Goal: Information Seeking & Learning: Learn about a topic

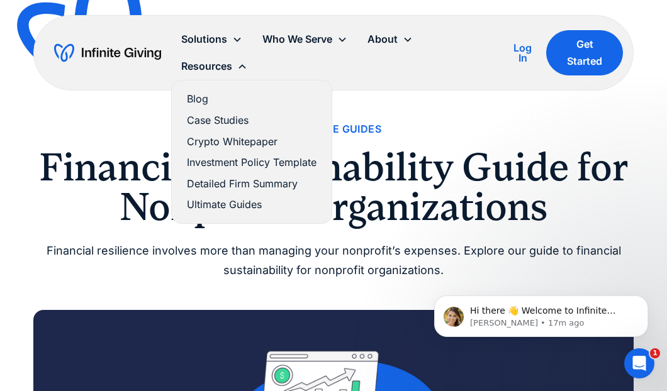
click at [194, 94] on link "Blog" at bounding box center [252, 99] width 130 height 17
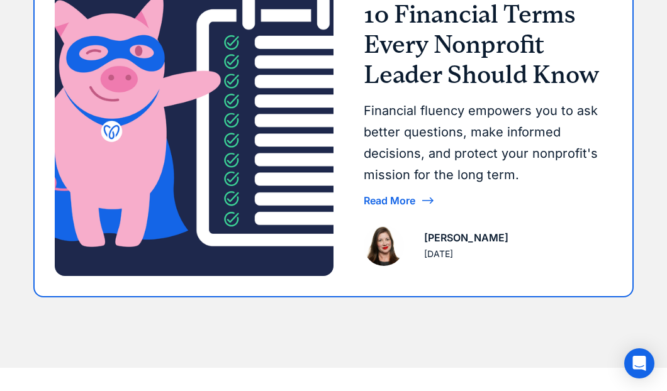
click at [489, 86] on h3 "10 Financial Terms Every Nonprofit Leader Should Know" at bounding box center [483, 44] width 238 height 91
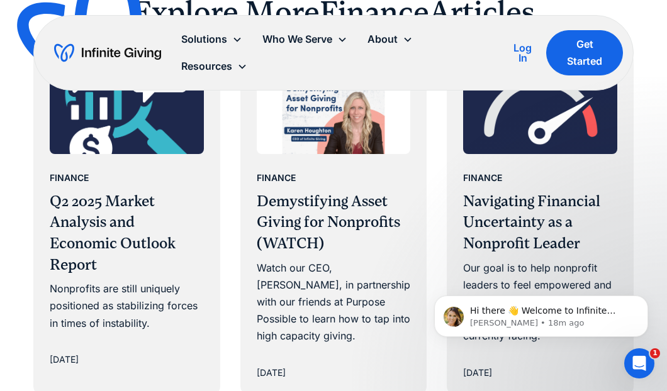
scroll to position [2342, 0]
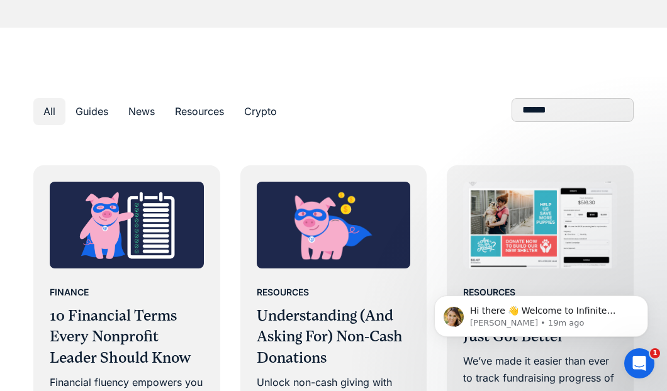
scroll to position [652, 0]
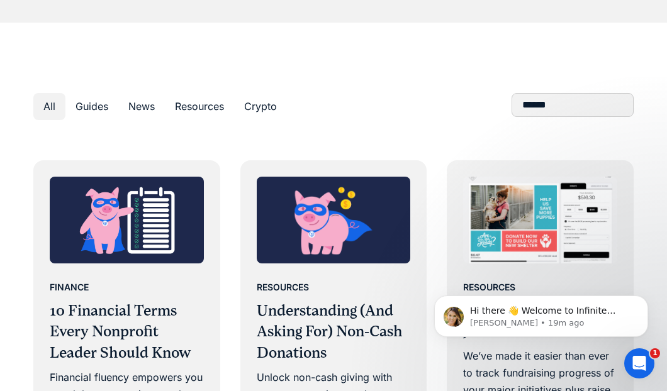
click at [141, 103] on div "News" at bounding box center [141, 106] width 26 height 17
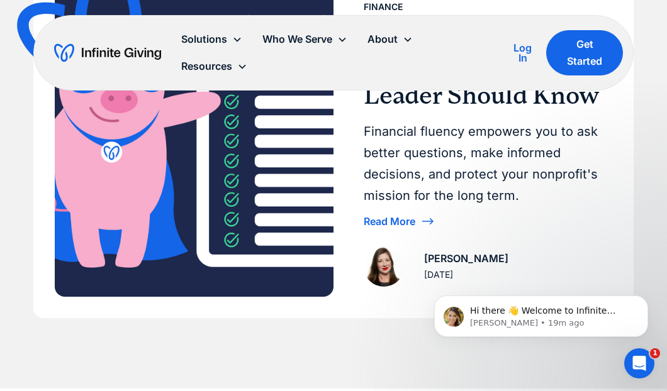
scroll to position [277, 0]
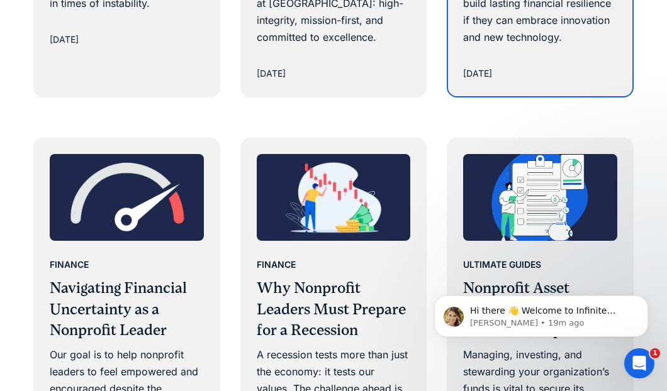
scroll to position [1587, 0]
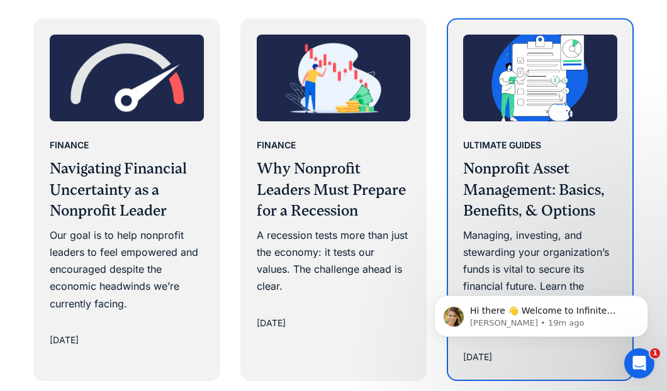
click at [490, 187] on h3 "Nonprofit Asset Management: Basics, Benefits, & Options" at bounding box center [540, 191] width 154 height 64
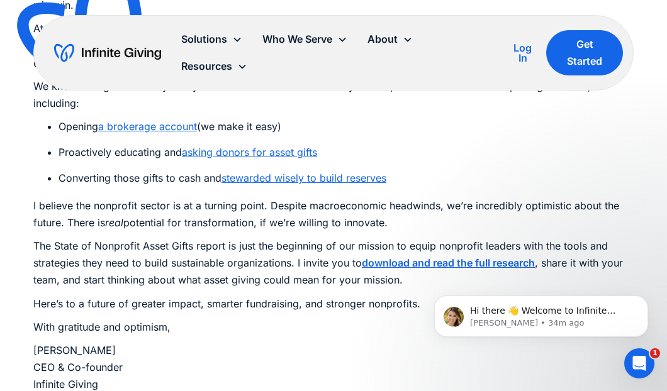
scroll to position [972, 0]
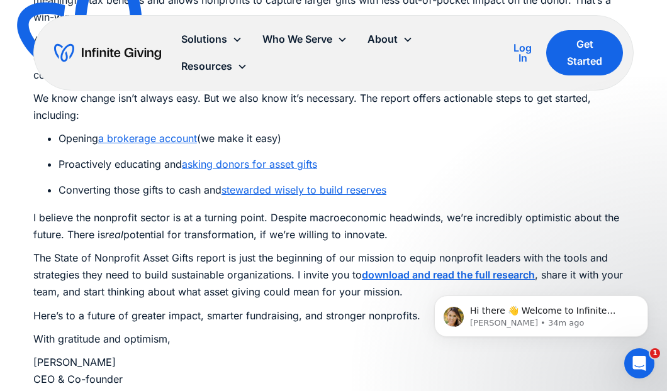
drag, startPoint x: 419, startPoint y: 318, endPoint x: 315, endPoint y: 142, distance: 203.9
click at [415, 269] on html "Hi there 👋 Welcome to Infinite Giving. If you have any questions, just reply to…" at bounding box center [541, 313] width 252 height 88
drag, startPoint x: 421, startPoint y: 316, endPoint x: 355, endPoint y: 217, distance: 119.3
drag, startPoint x: 415, startPoint y: 320, endPoint x: 349, endPoint y: 252, distance: 94.7
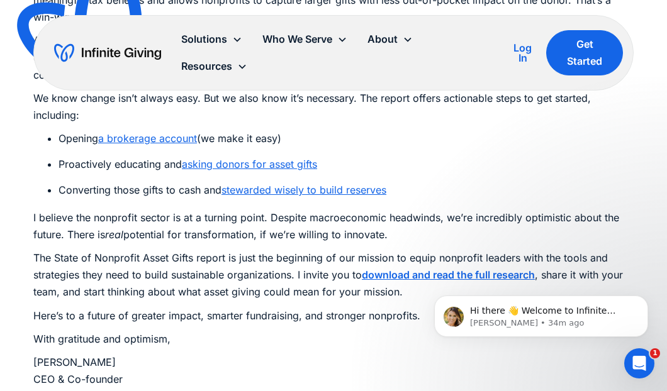
click at [415, 269] on html "Hi there 👋 Welcome to Infinite Giving. If you have any questions, just reply to…" at bounding box center [541, 313] width 252 height 88
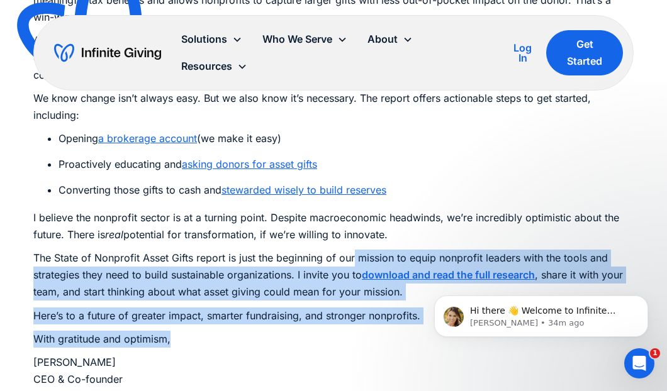
drag, startPoint x: 355, startPoint y: 253, endPoint x: 368, endPoint y: 333, distance: 80.9
click at [367, 340] on div "I’m incredibly proud to share a major milestone in Infinite Giving’s journey: t…" at bounding box center [333, 101] width 600 height 610
click at [409, 320] on p "Here’s to a future of greater impact, smarter fundraising, and stronger nonprof…" at bounding box center [333, 316] width 600 height 17
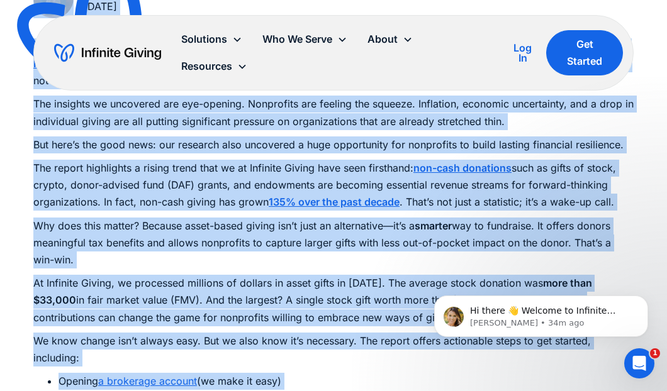
scroll to position [447, 0]
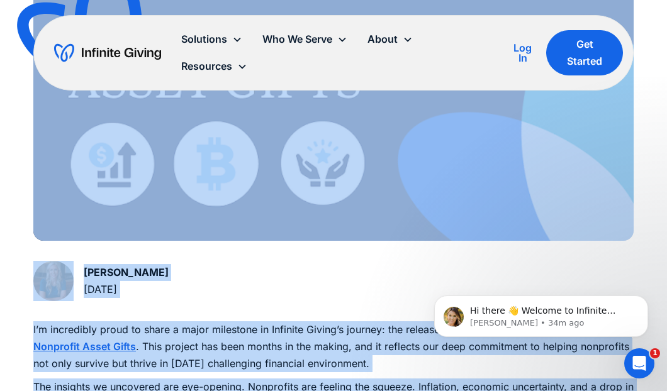
drag, startPoint x: 419, startPoint y: 320, endPoint x: 191, endPoint y: 303, distance: 229.0
click at [191, 303] on div "Resources Why Nonprofits Must Embrace Non-Cash Giving: Reflections on our Resea…" at bounding box center [333, 302] width 600 height 1257
copy div "I’m incredibly proud to share a major milestone in Infinite Giving’s journey: t…"
click at [375, 269] on div "Karen Houghton June 5, 2025" at bounding box center [333, 283] width 600 height 45
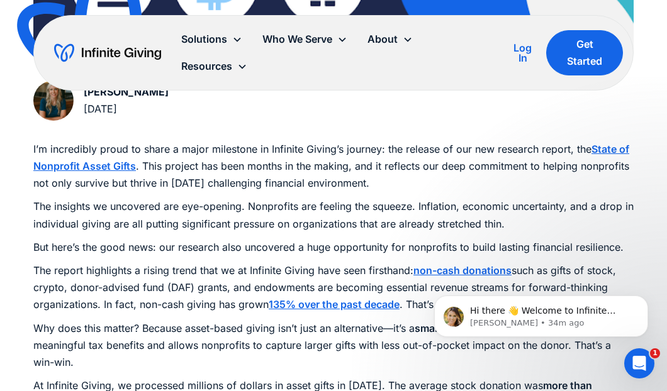
scroll to position [628, 0]
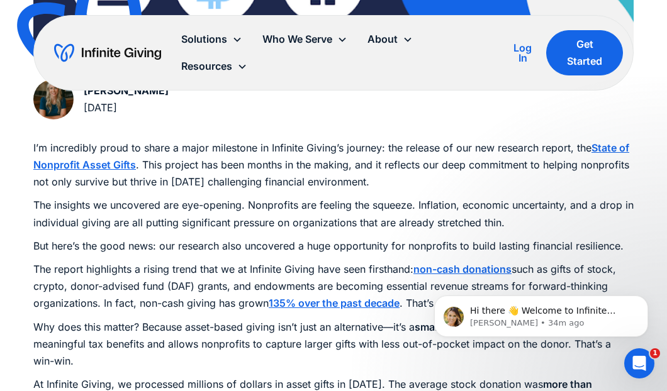
click at [95, 168] on strong "State of Nonprofit Asset Gifts" at bounding box center [331, 157] width 596 height 30
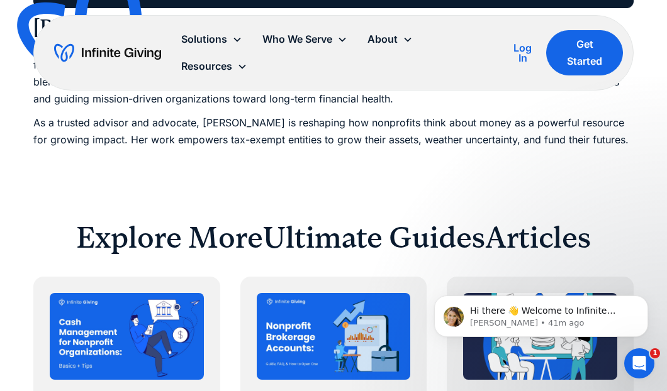
scroll to position [7706, 0]
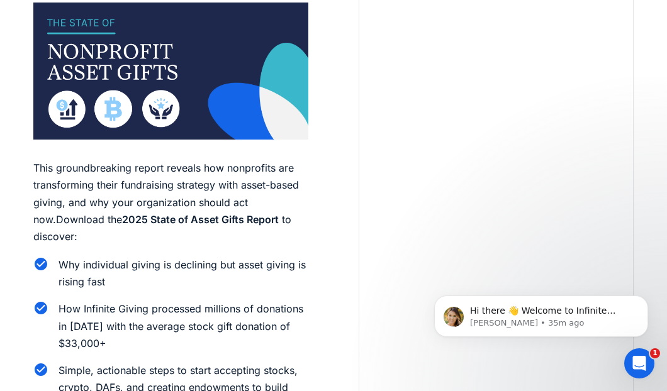
scroll to position [197, 0]
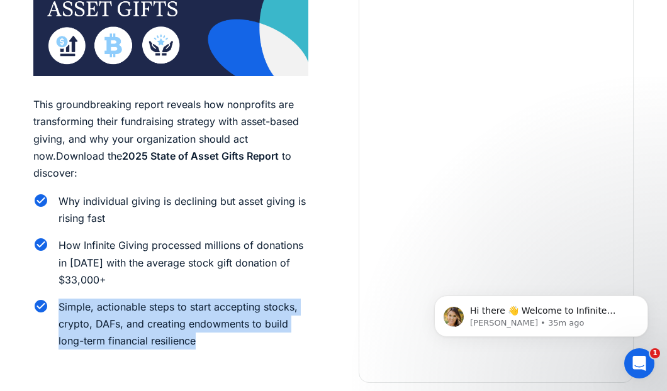
drag, startPoint x: 203, startPoint y: 344, endPoint x: 50, endPoint y: 305, distance: 157.8
click at [50, 305] on div "Simple, actionable steps to start accepting stocks, crypto, DAFs, and creating …" at bounding box center [170, 325] width 275 height 52
copy div "Simple, actionable steps to start accepting stocks, crypto, DAFs, and creating …"
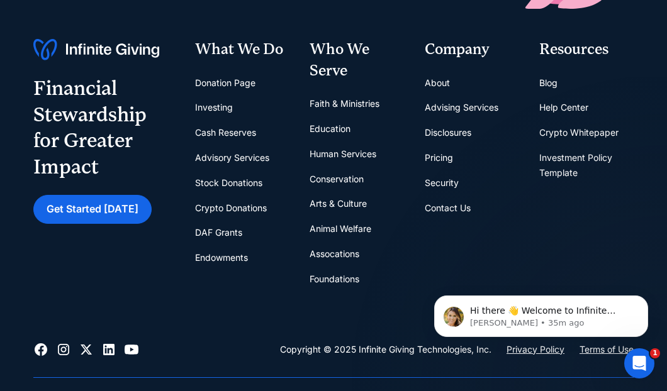
scroll to position [717, 0]
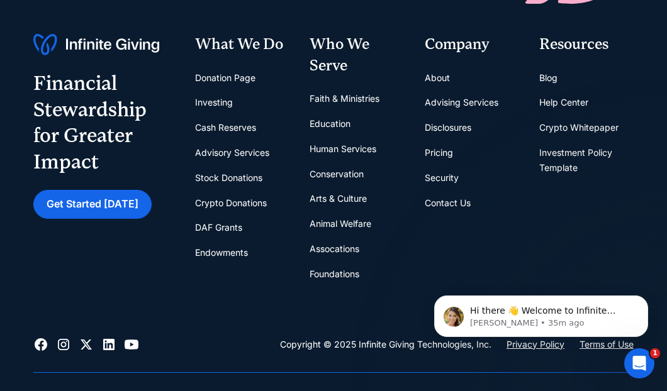
click at [433, 73] on link "About" at bounding box center [437, 77] width 25 height 25
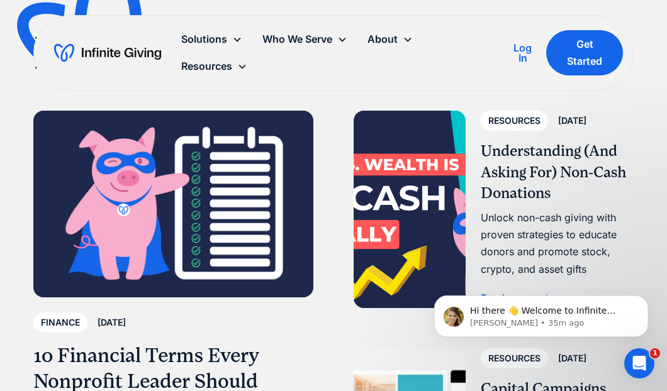
scroll to position [2304, 0]
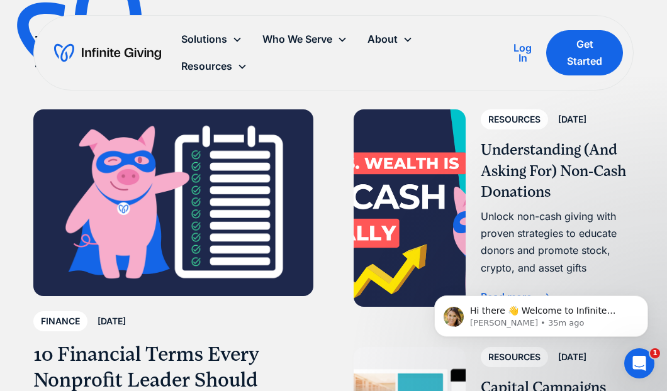
click at [505, 184] on h3 "Understanding (And Asking For) Non-Cash Donations" at bounding box center [557, 172] width 153 height 64
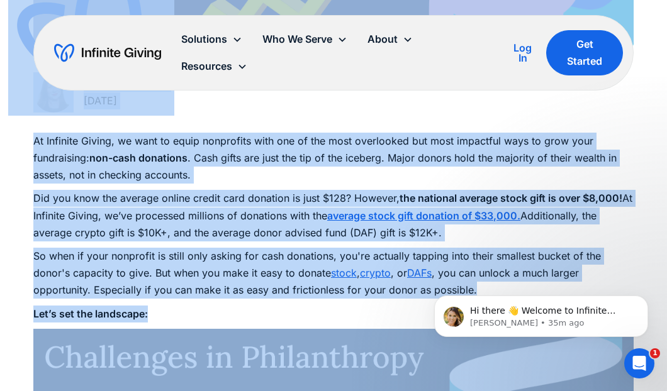
scroll to position [573, 0]
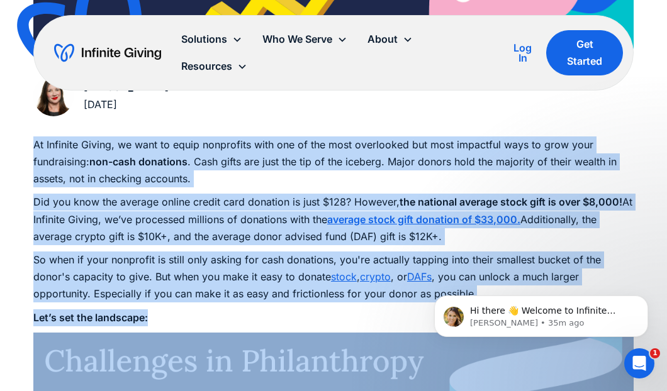
drag, startPoint x: 151, startPoint y: 259, endPoint x: 35, endPoint y: 149, distance: 159.8
copy div "Lo Ipsumdol Sitame, co adip el seddo eiusmodtem inci utl et dol magn aliquaenim…"
click at [342, 258] on p "So when if your nonprofit is still only asking for cash donations, you're actua…" at bounding box center [333, 278] width 600 height 52
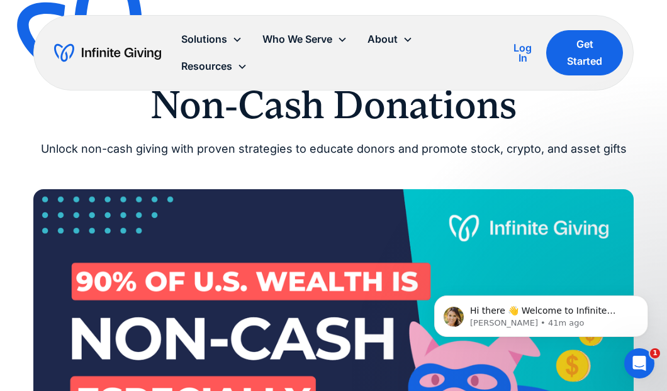
scroll to position [0, 0]
